Goal: Task Accomplishment & Management: Use online tool/utility

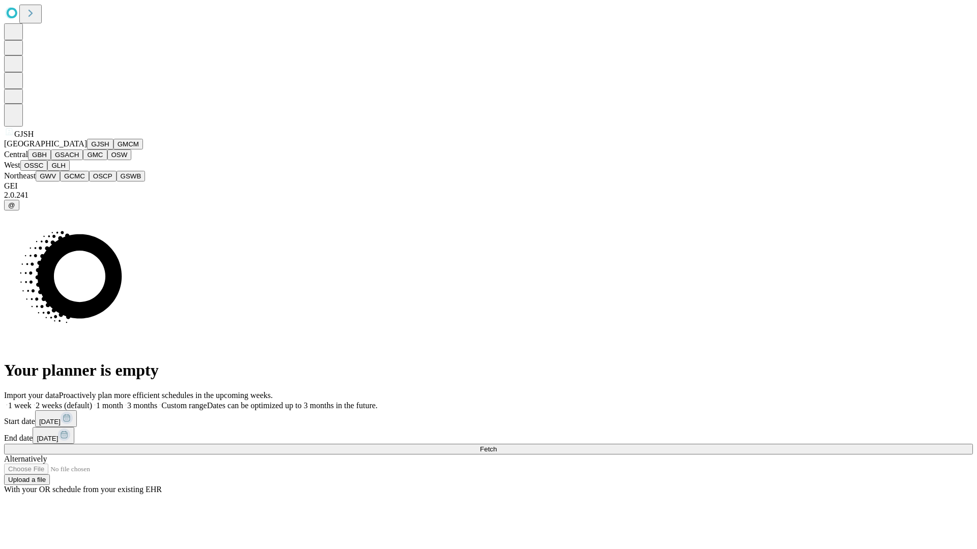
click at [87, 150] on button "GJSH" at bounding box center [100, 144] width 26 height 11
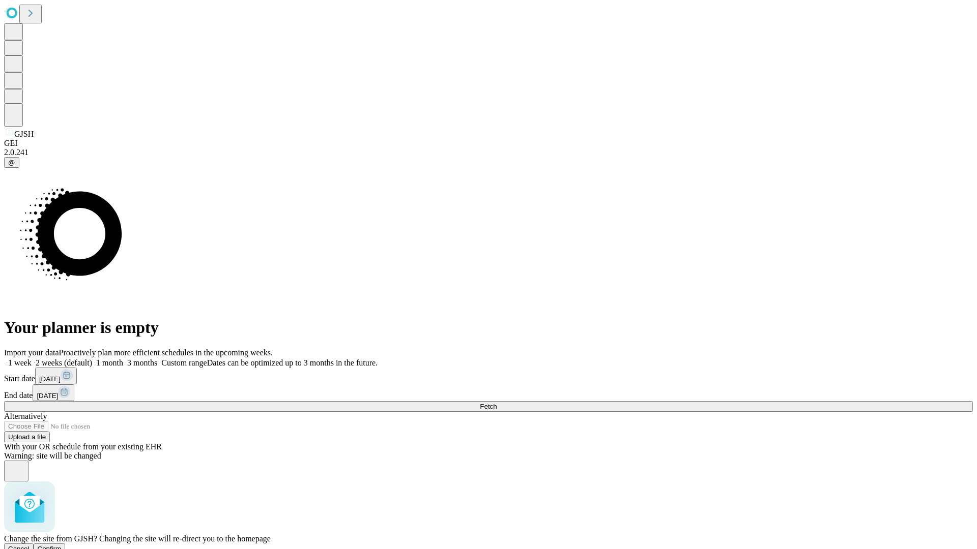
click at [62, 545] on span "Confirm" at bounding box center [50, 549] width 24 height 8
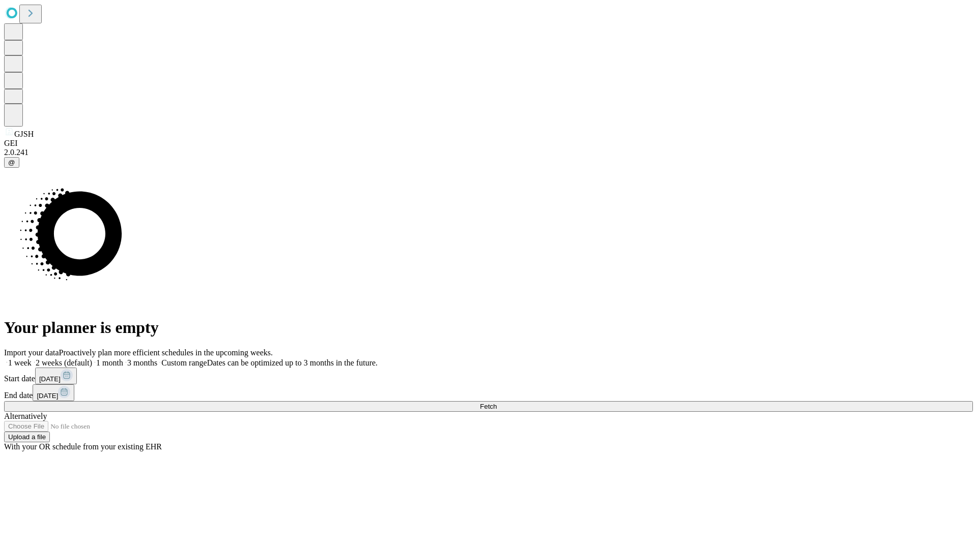
click at [92, 359] on label "2 weeks (default)" at bounding box center [62, 363] width 61 height 9
click at [496, 403] on span "Fetch" at bounding box center [488, 407] width 17 height 8
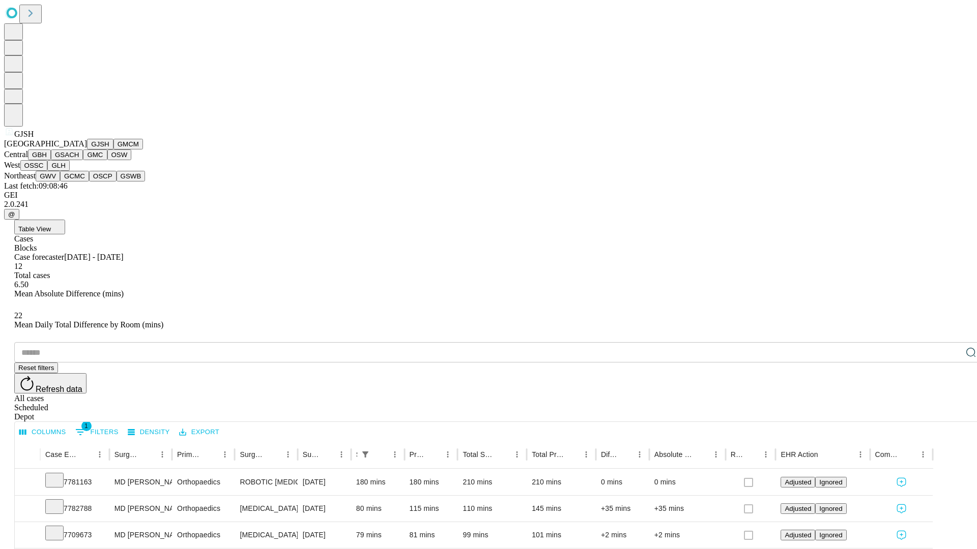
click at [113, 150] on button "GMCM" at bounding box center [128, 144] width 30 height 11
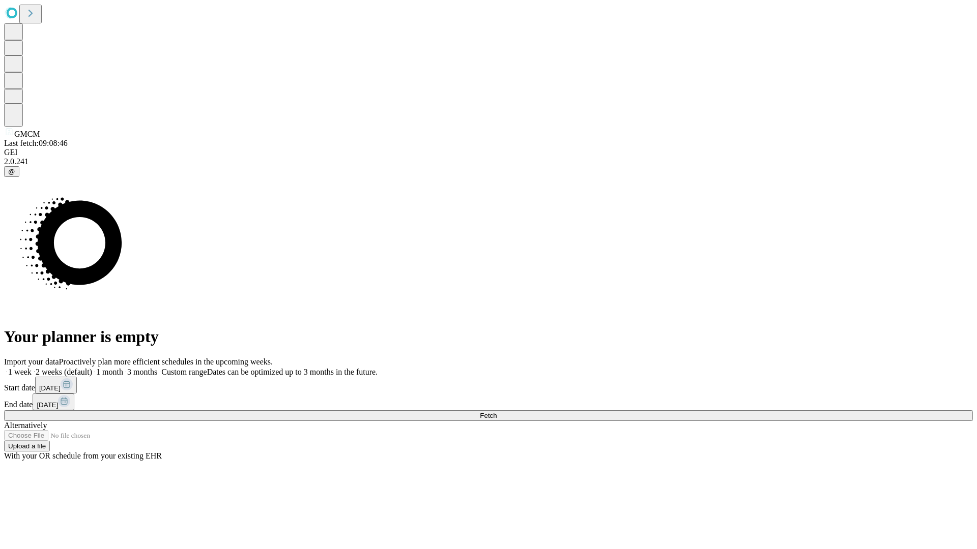
click at [92, 368] on label "2 weeks (default)" at bounding box center [62, 372] width 61 height 9
click at [496, 412] on span "Fetch" at bounding box center [488, 416] width 17 height 8
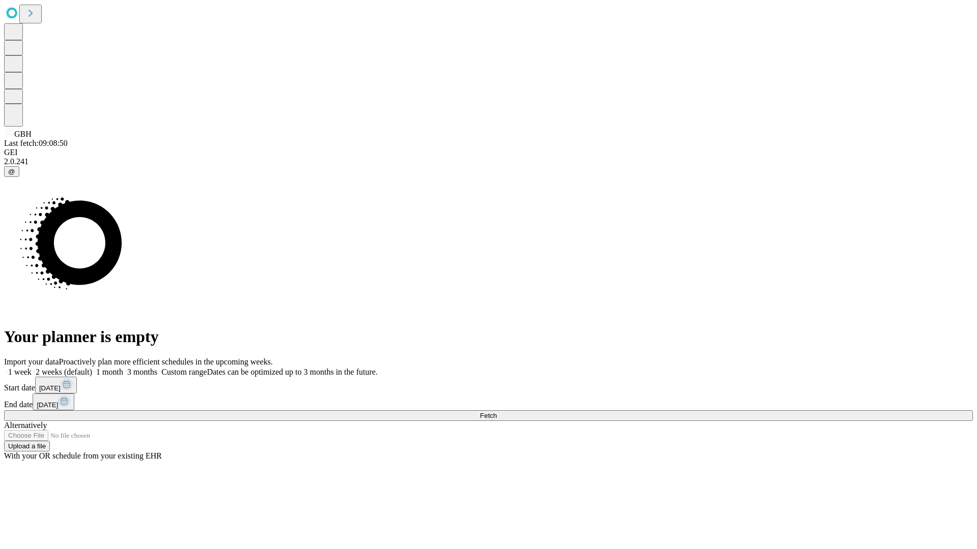
click at [92, 368] on label "2 weeks (default)" at bounding box center [62, 372] width 61 height 9
click at [496, 412] on span "Fetch" at bounding box center [488, 416] width 17 height 8
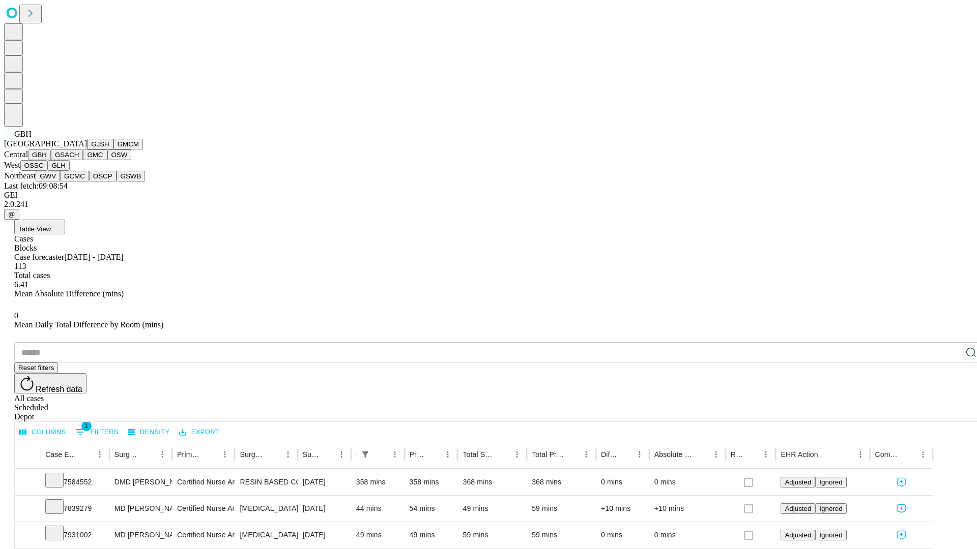
click at [79, 160] on button "GSACH" at bounding box center [67, 155] width 32 height 11
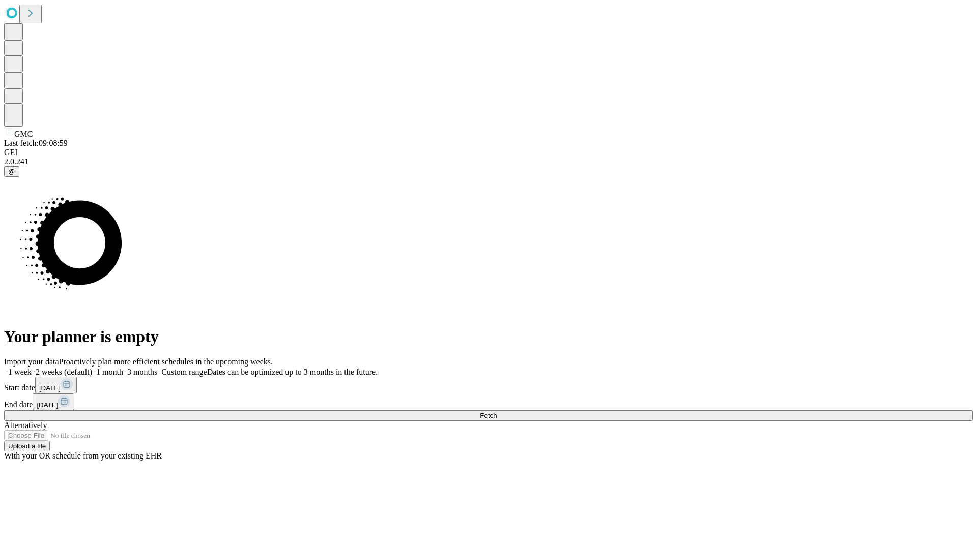
click at [92, 368] on label "2 weeks (default)" at bounding box center [62, 372] width 61 height 9
click at [496, 412] on span "Fetch" at bounding box center [488, 416] width 17 height 8
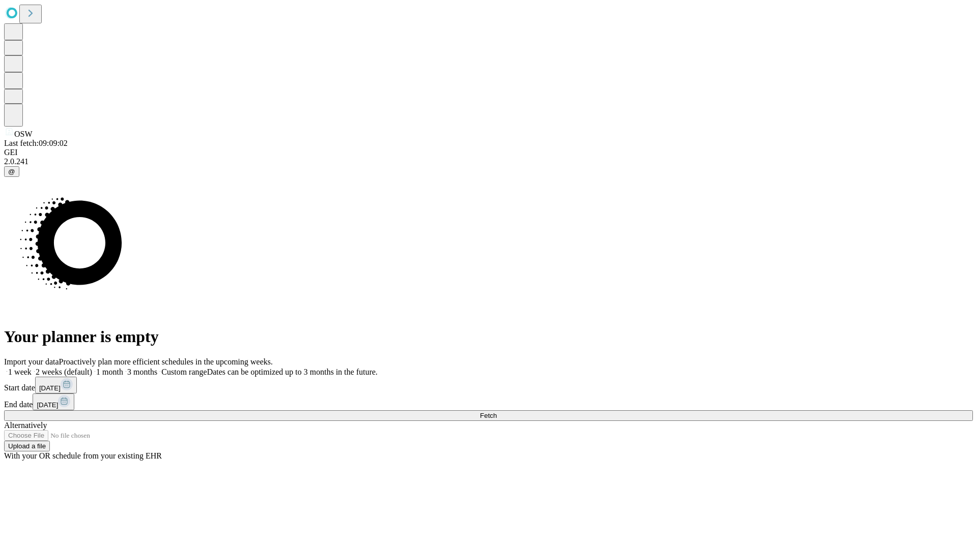
click at [92, 368] on label "2 weeks (default)" at bounding box center [62, 372] width 61 height 9
click at [496, 412] on span "Fetch" at bounding box center [488, 416] width 17 height 8
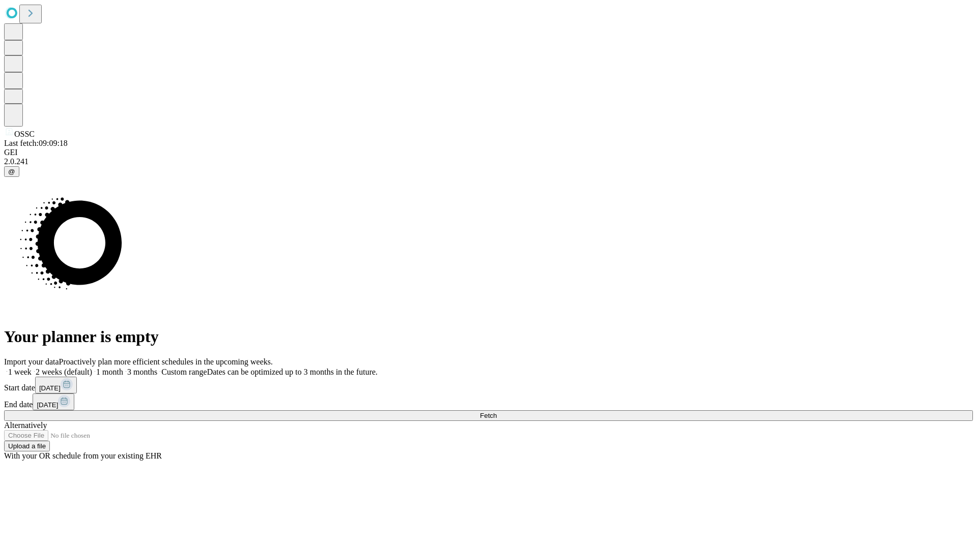
click at [92, 368] on label "2 weeks (default)" at bounding box center [62, 372] width 61 height 9
click at [496, 412] on span "Fetch" at bounding box center [488, 416] width 17 height 8
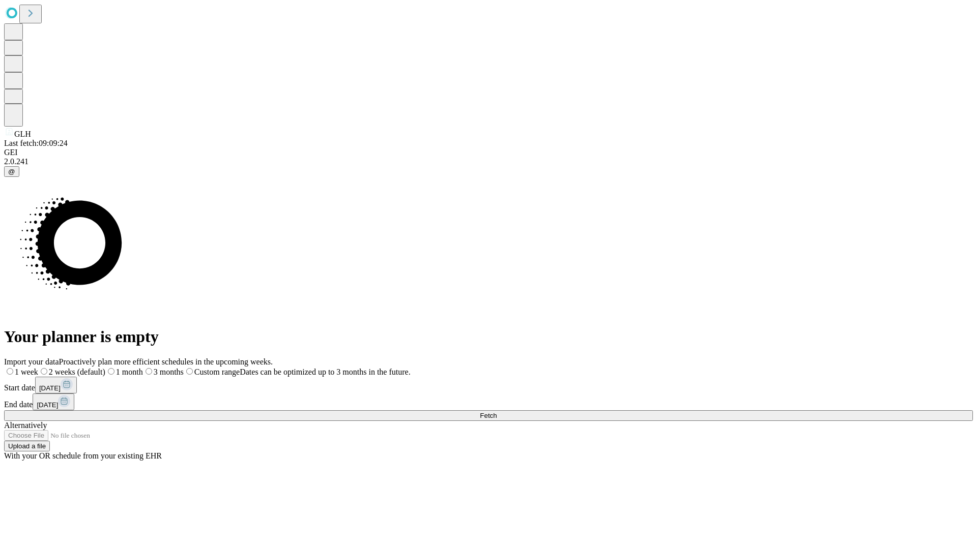
click at [105, 368] on label "2 weeks (default)" at bounding box center [71, 372] width 67 height 9
click at [496, 412] on span "Fetch" at bounding box center [488, 416] width 17 height 8
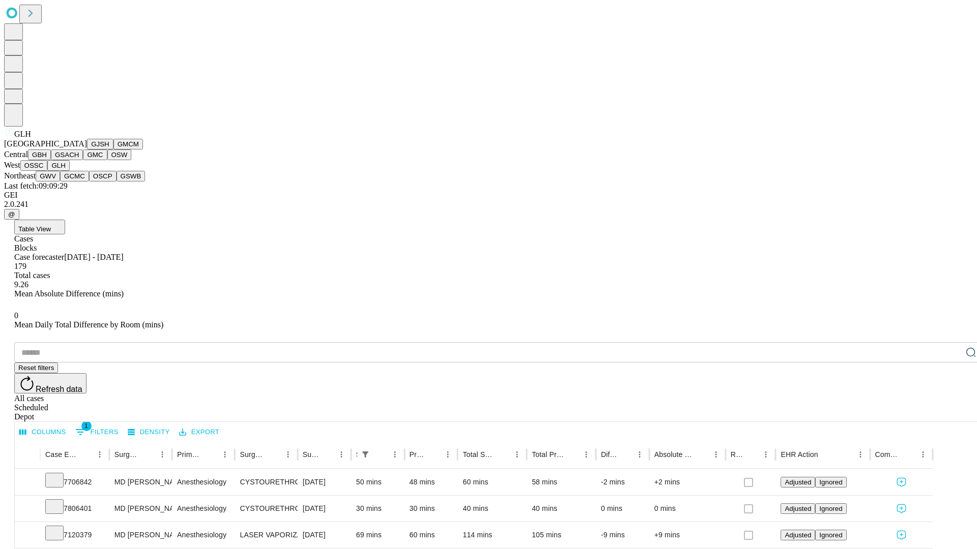
click at [60, 182] on button "GWV" at bounding box center [48, 176] width 24 height 11
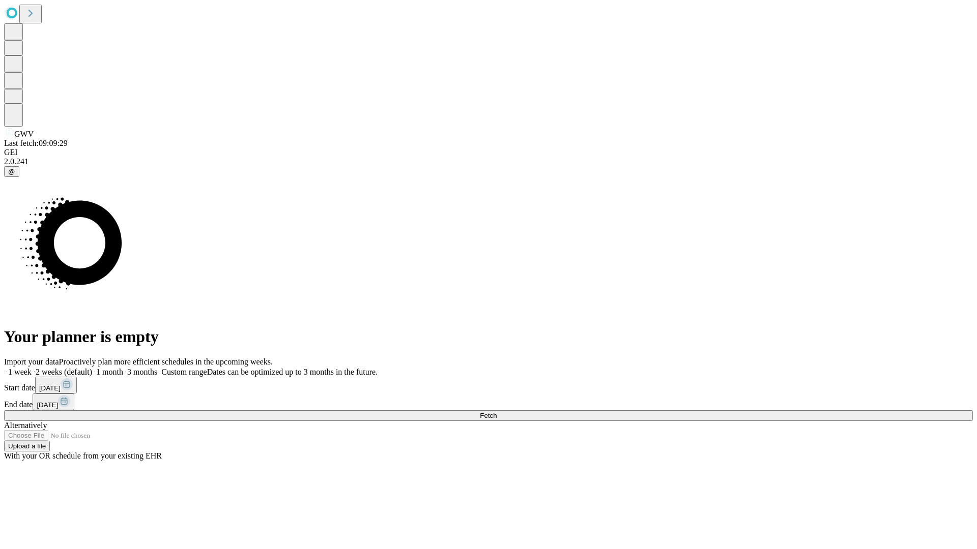
click at [92, 368] on label "2 weeks (default)" at bounding box center [62, 372] width 61 height 9
click at [496, 412] on span "Fetch" at bounding box center [488, 416] width 17 height 8
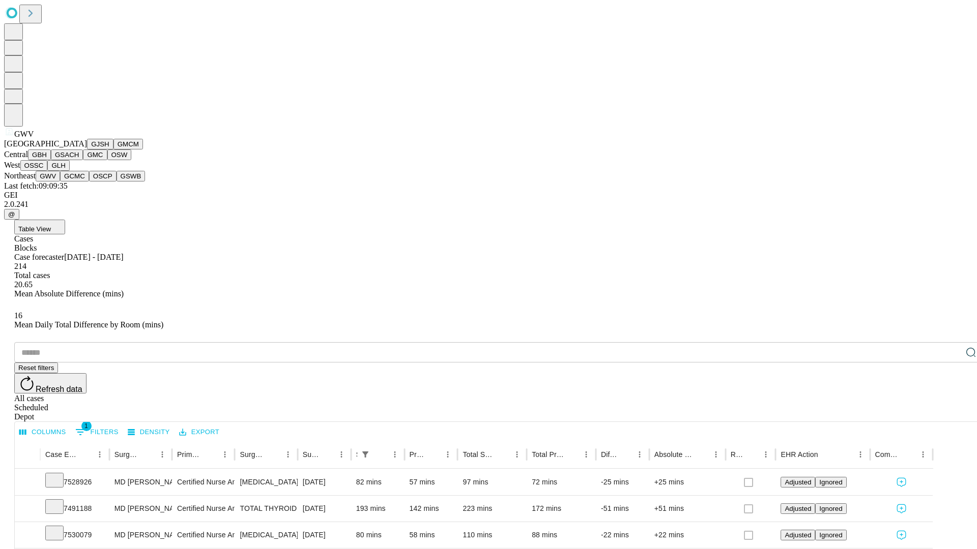
click at [79, 182] on button "GCMC" at bounding box center [74, 176] width 29 height 11
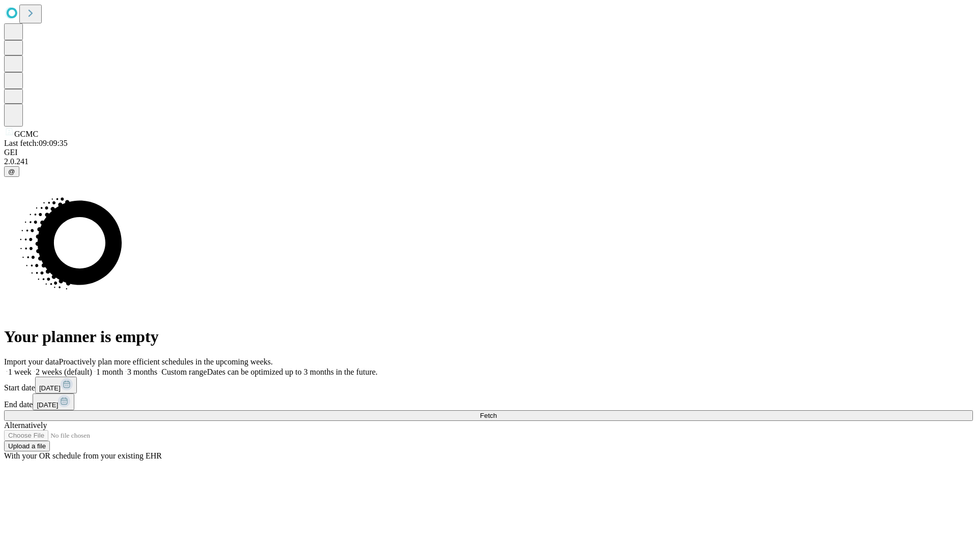
click at [92, 368] on label "2 weeks (default)" at bounding box center [62, 372] width 61 height 9
click at [496, 412] on span "Fetch" at bounding box center [488, 416] width 17 height 8
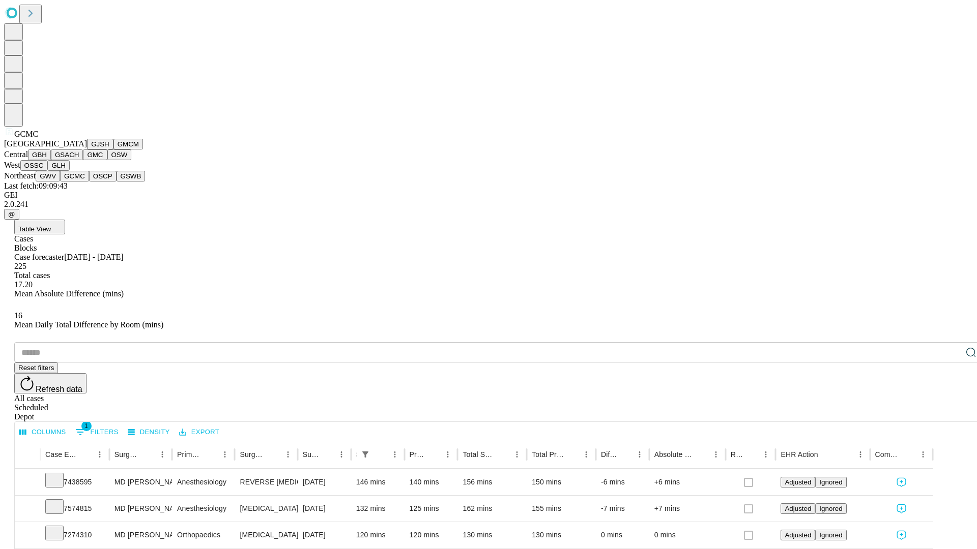
click at [89, 182] on button "OSCP" at bounding box center [102, 176] width 27 height 11
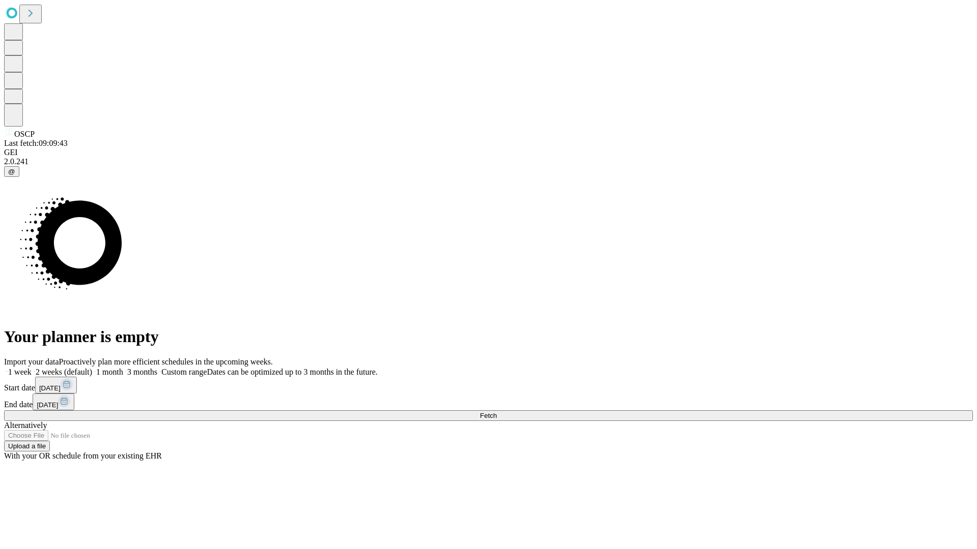
click at [92, 368] on label "2 weeks (default)" at bounding box center [62, 372] width 61 height 9
click at [496, 412] on span "Fetch" at bounding box center [488, 416] width 17 height 8
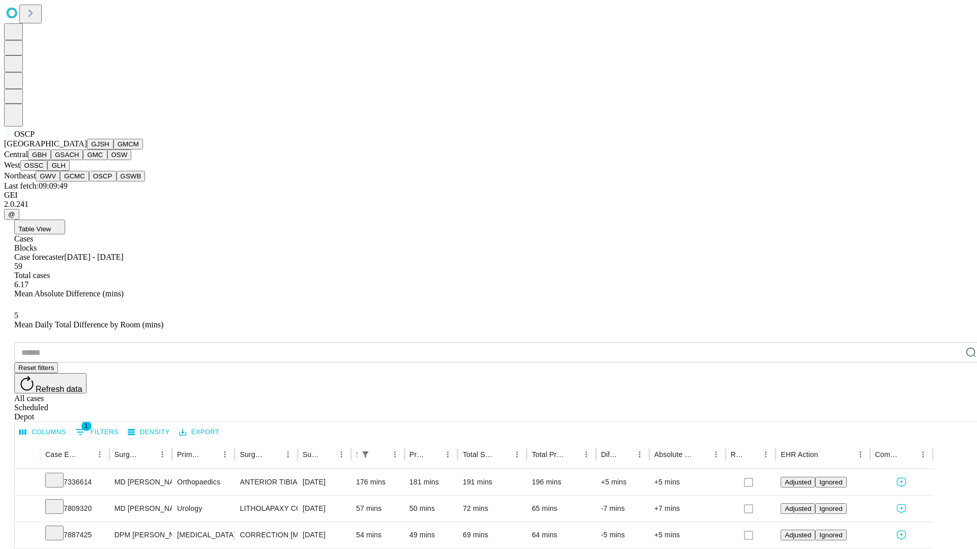
click at [116, 182] on button "GSWB" at bounding box center [130, 176] width 29 height 11
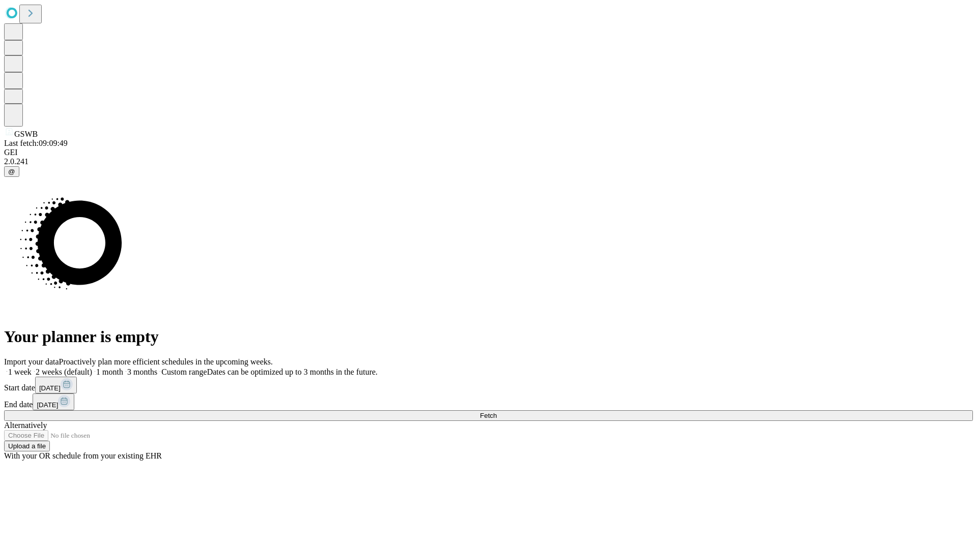
click at [92, 368] on label "2 weeks (default)" at bounding box center [62, 372] width 61 height 9
click at [496, 412] on span "Fetch" at bounding box center [488, 416] width 17 height 8
